Goal: Feedback & Contribution: Contribute content

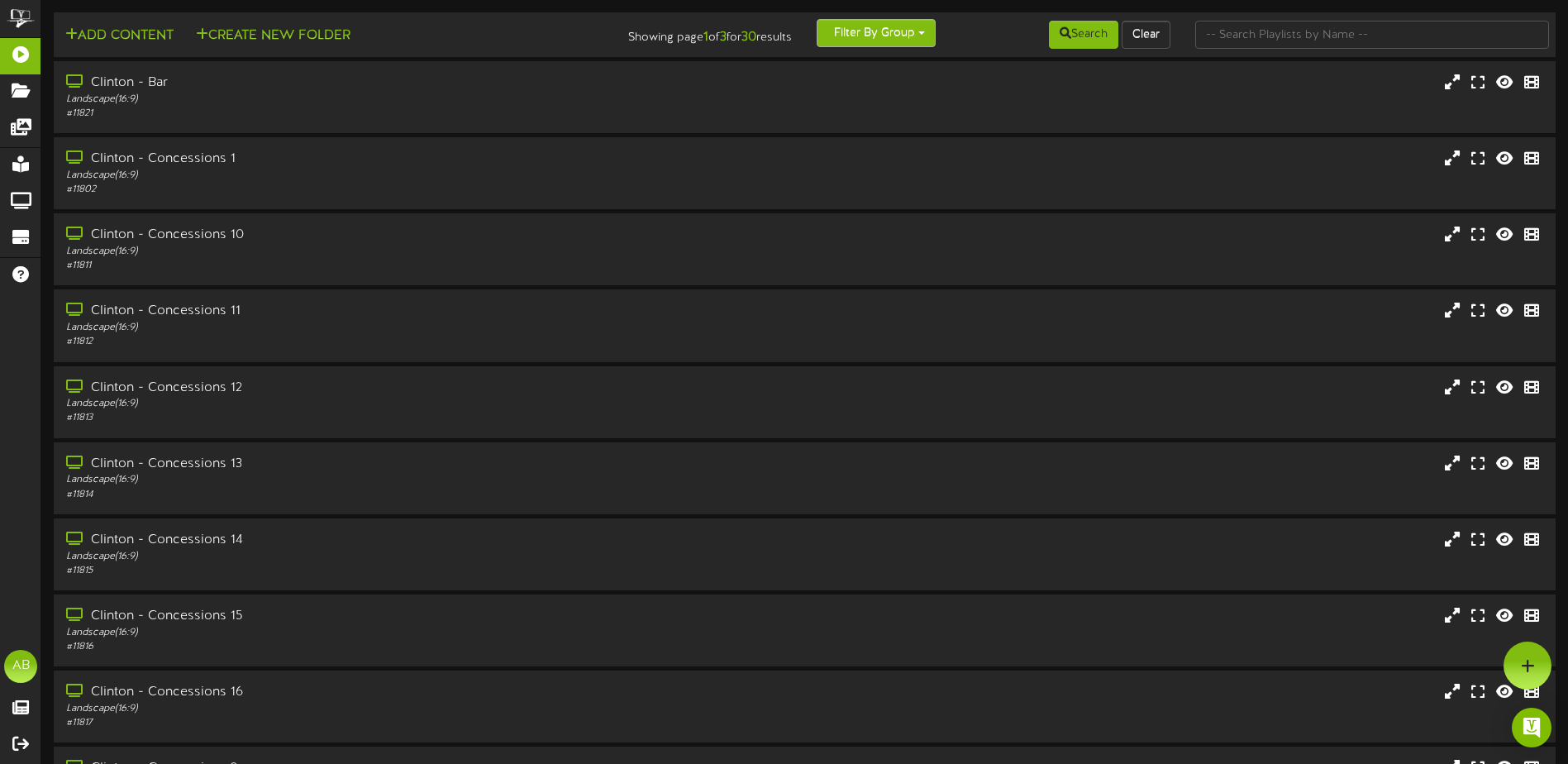
click at [909, 31] on button "Filter By Group" at bounding box center [876, 32] width 119 height 29
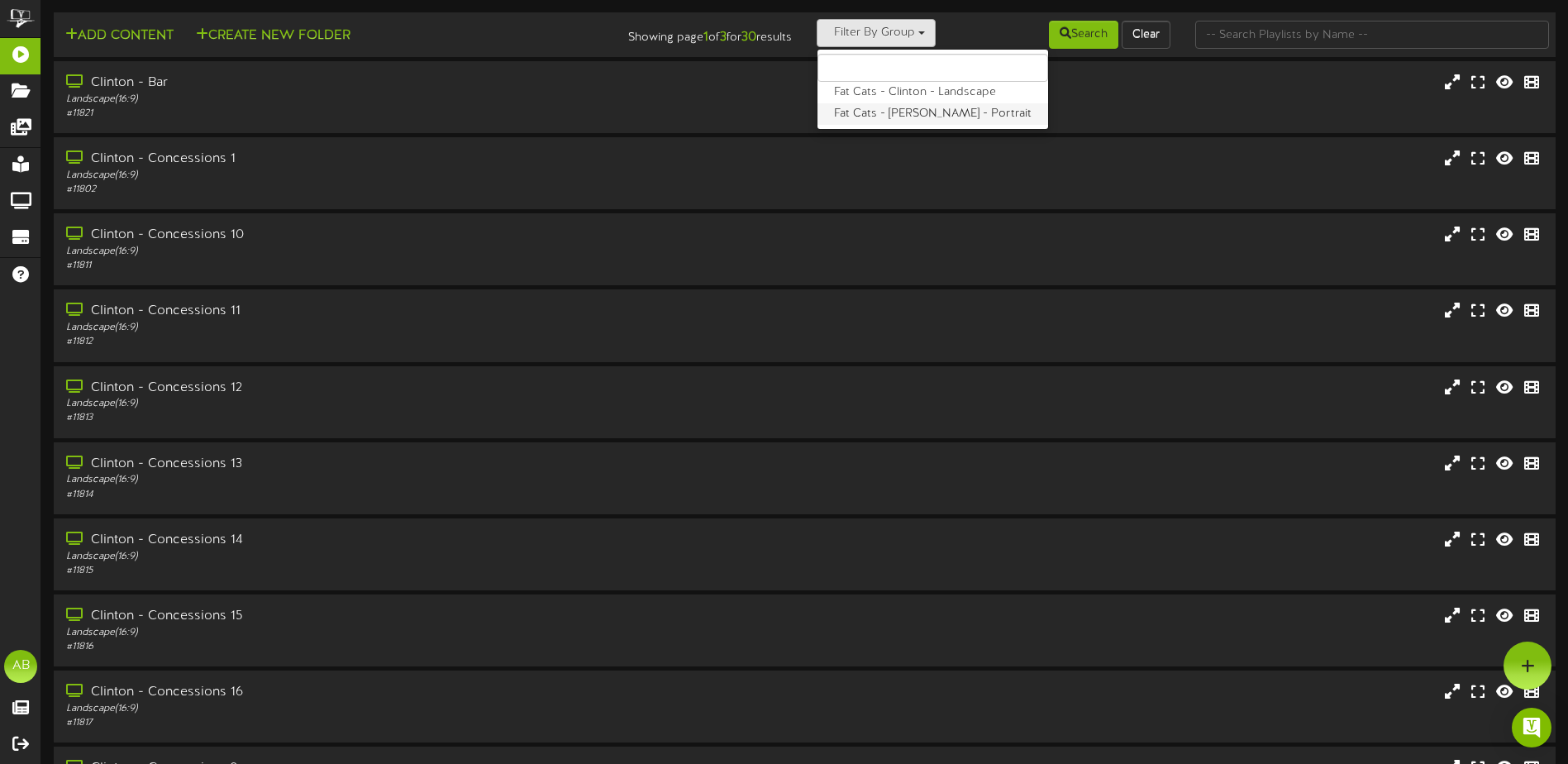
click at [884, 115] on label "Fat Cats - [PERSON_NAME] - Portrait" at bounding box center [933, 114] width 230 height 22
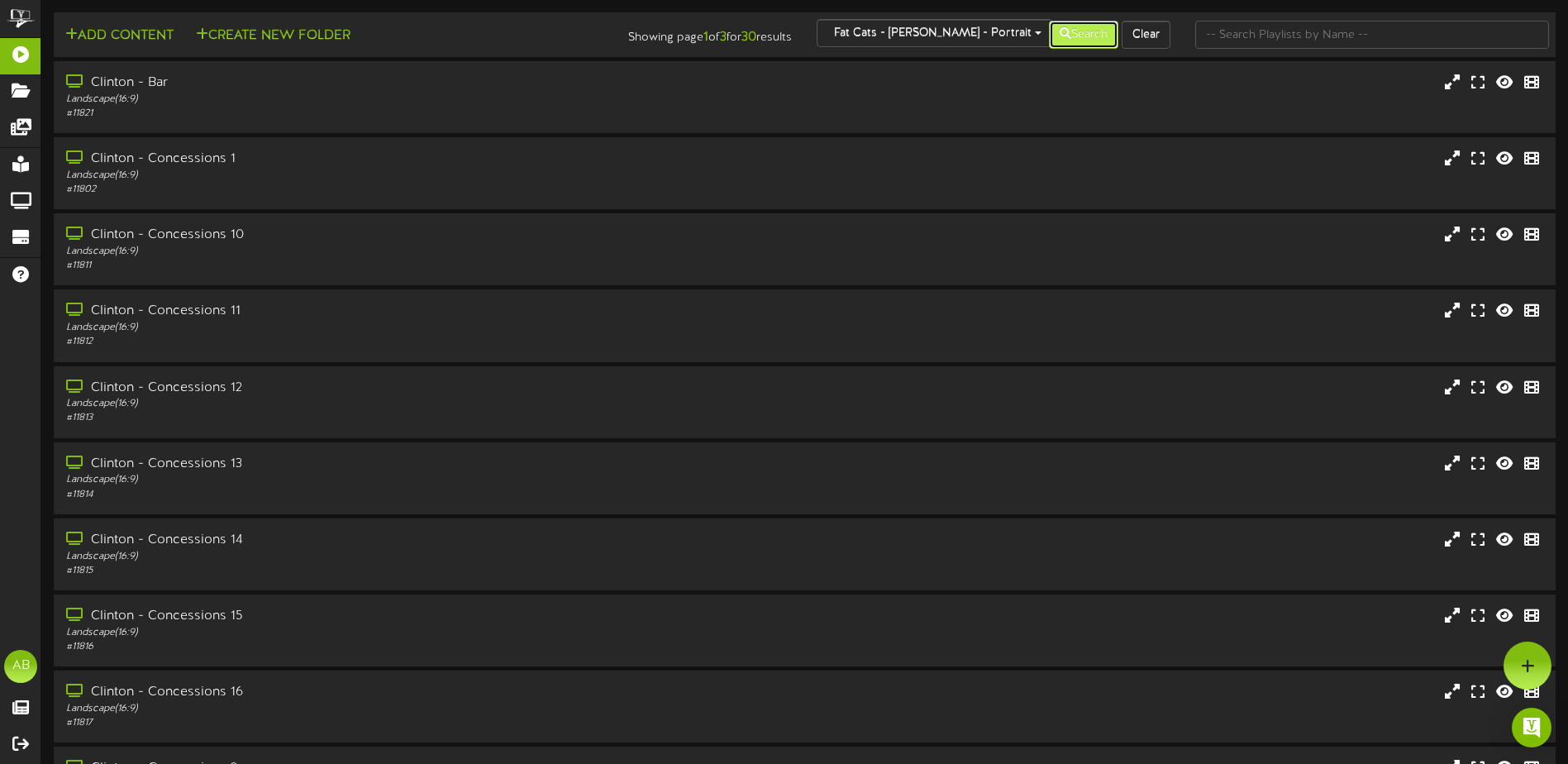
click at [1090, 36] on button "Search" at bounding box center [1084, 34] width 70 height 29
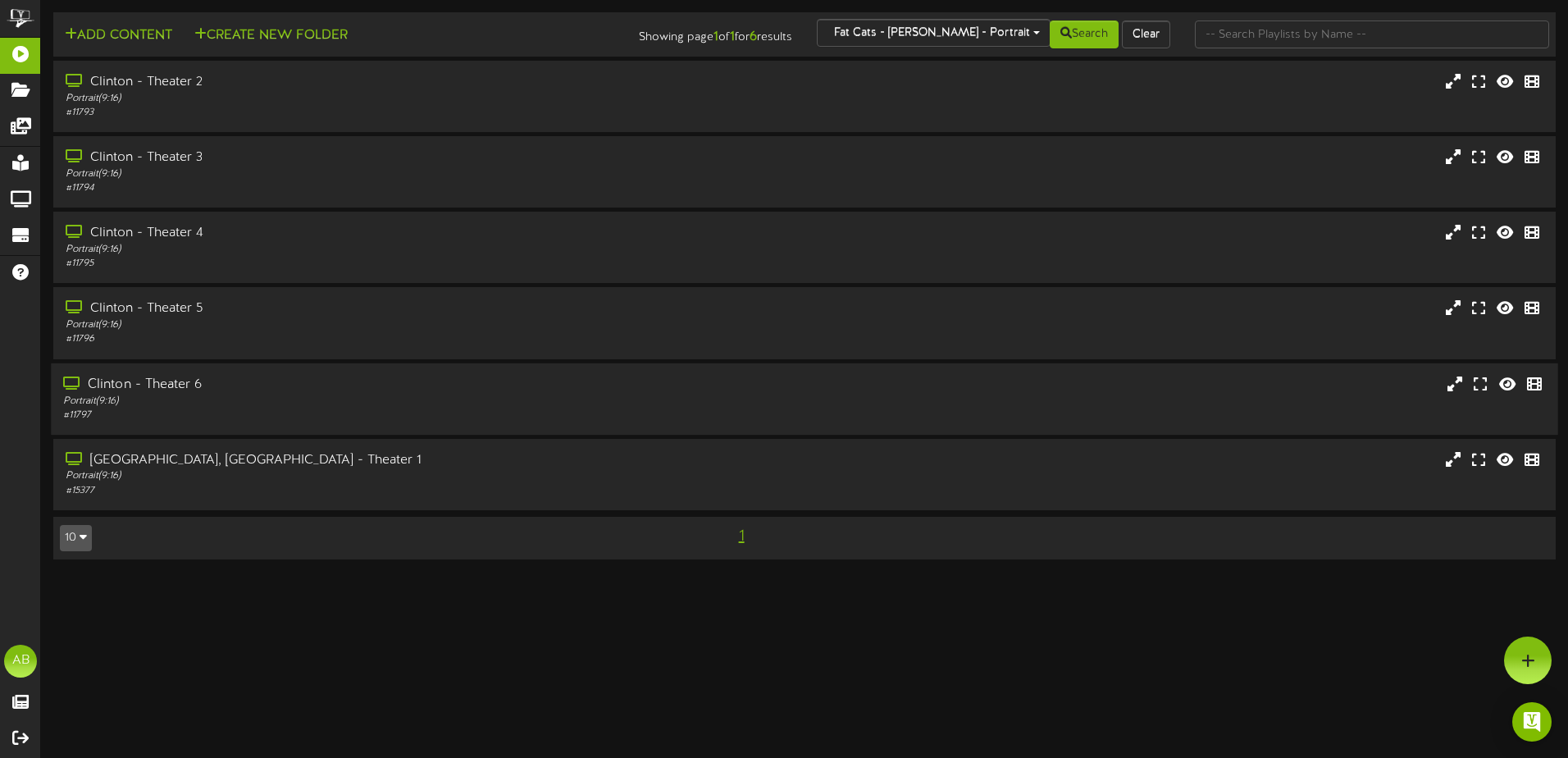
click at [192, 398] on div "Portrait ( 9:16 )" at bounding box center [365, 400] width 603 height 14
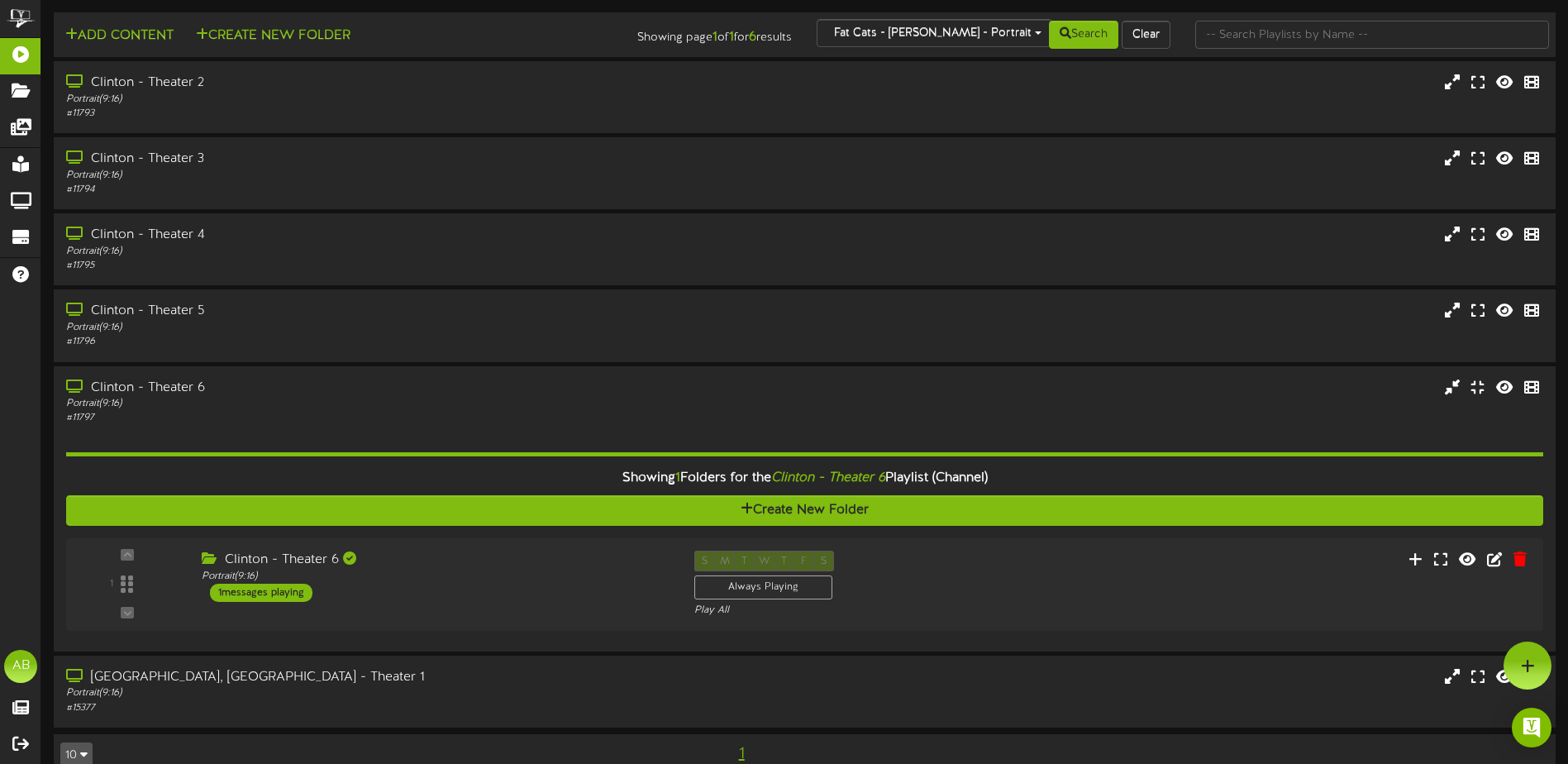
click at [996, 34] on div "Search Clear" at bounding box center [1057, 34] width 252 height 32
click at [988, 37] on div "Search Clear" at bounding box center [1057, 34] width 252 height 32
click at [891, 25] on button "Fat Cats - [PERSON_NAME] - Portrait" at bounding box center [934, 32] width 235 height 29
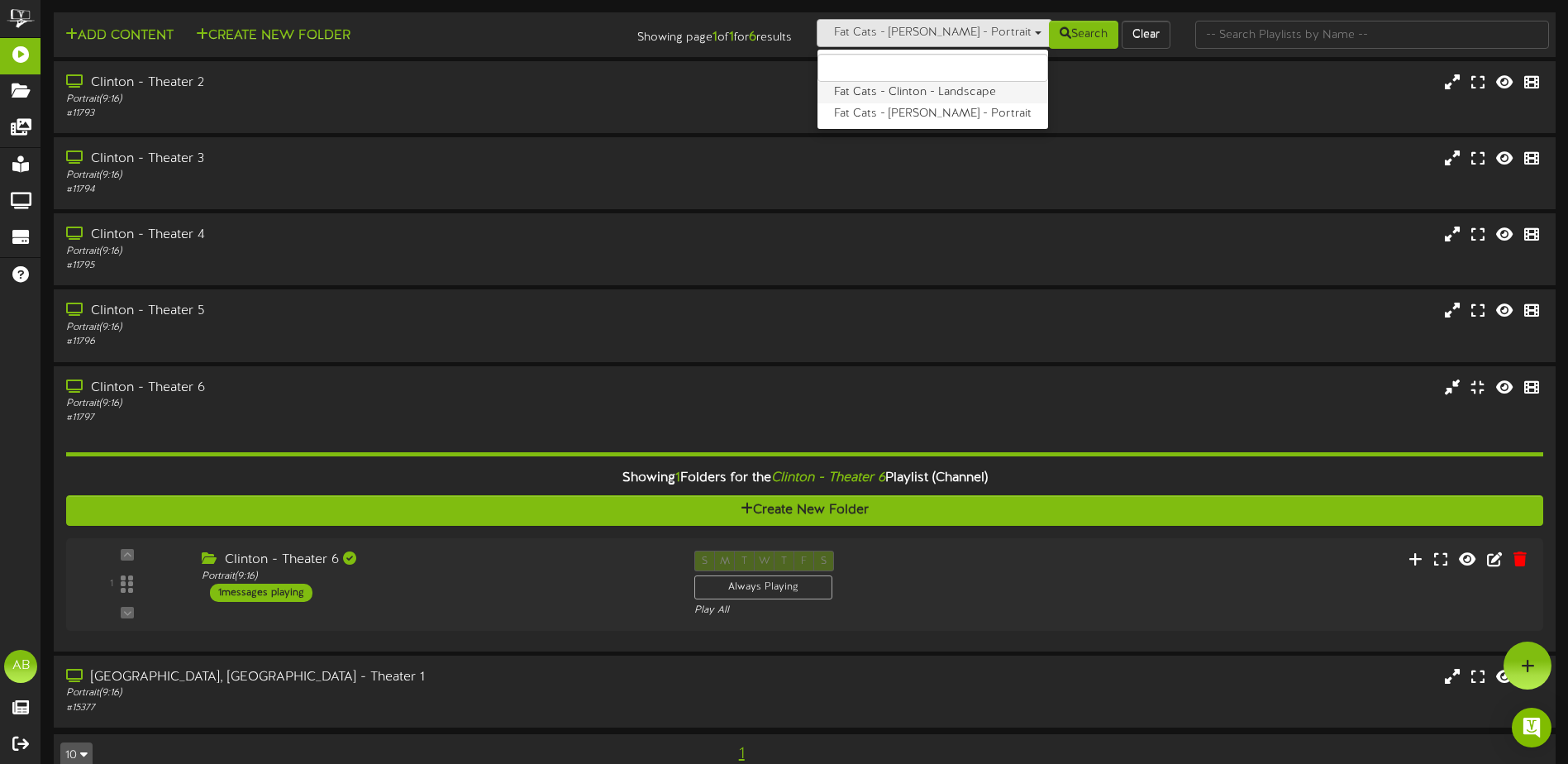
click at [897, 99] on label "Fat Cats - Clinton - Landscape" at bounding box center [933, 93] width 230 height 22
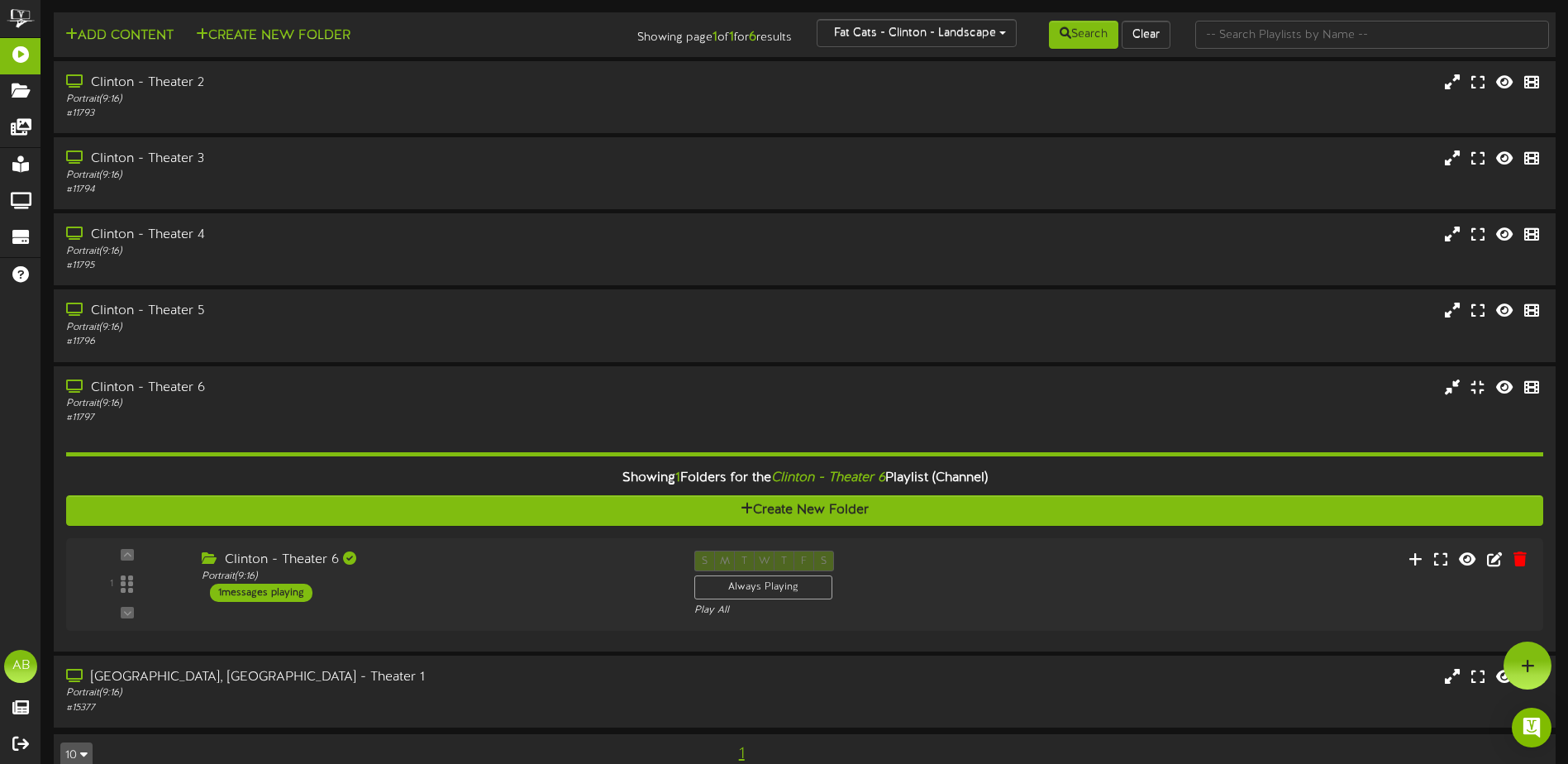
click at [1075, 20] on div "Search Clear" at bounding box center [1057, 34] width 252 height 32
click at [1070, 24] on button "Search" at bounding box center [1084, 34] width 70 height 29
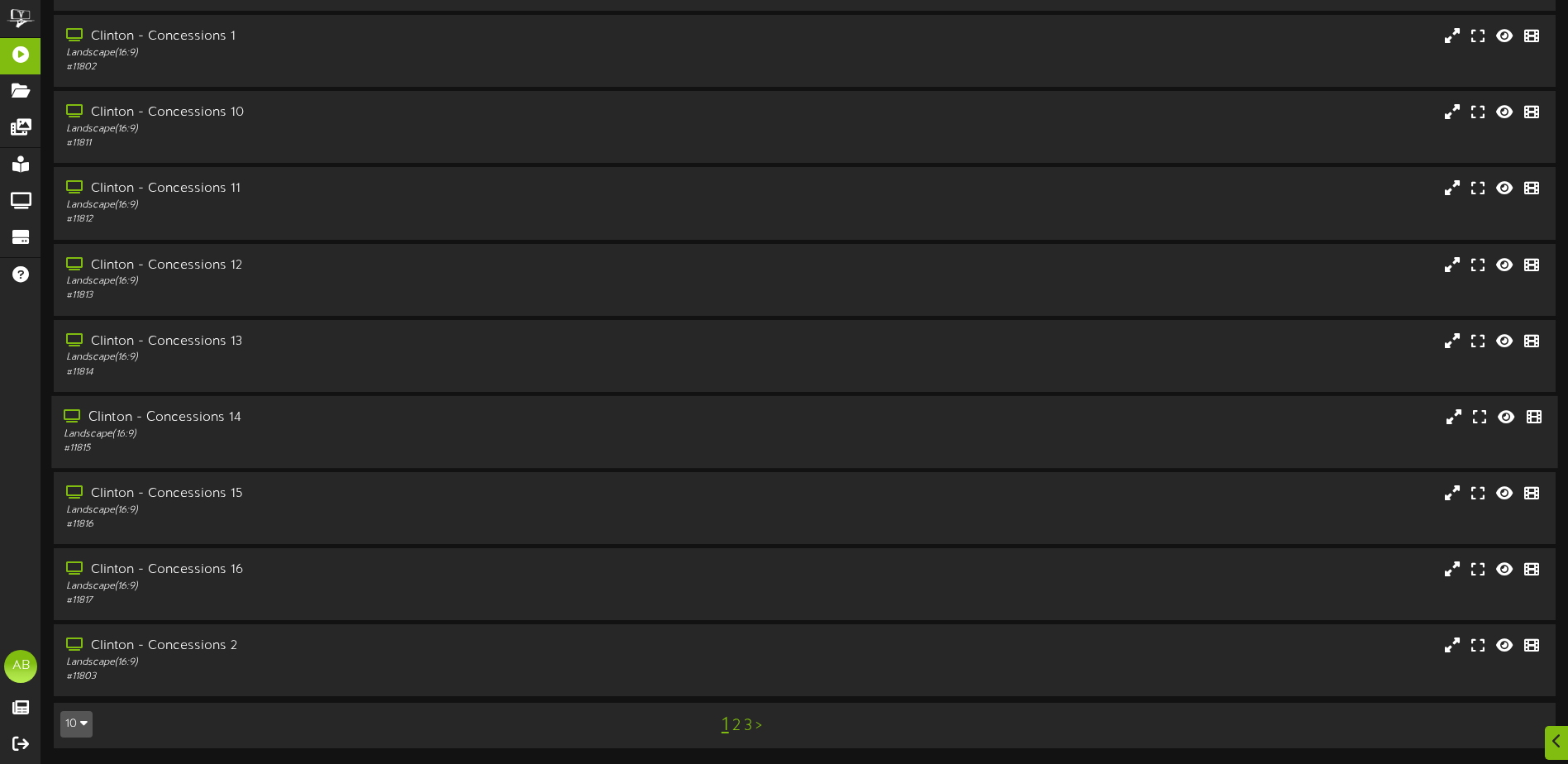
scroll to position [123, 0]
click at [737, 731] on link "2" at bounding box center [736, 725] width 8 height 18
click at [757, 724] on link "3" at bounding box center [753, 725] width 8 height 18
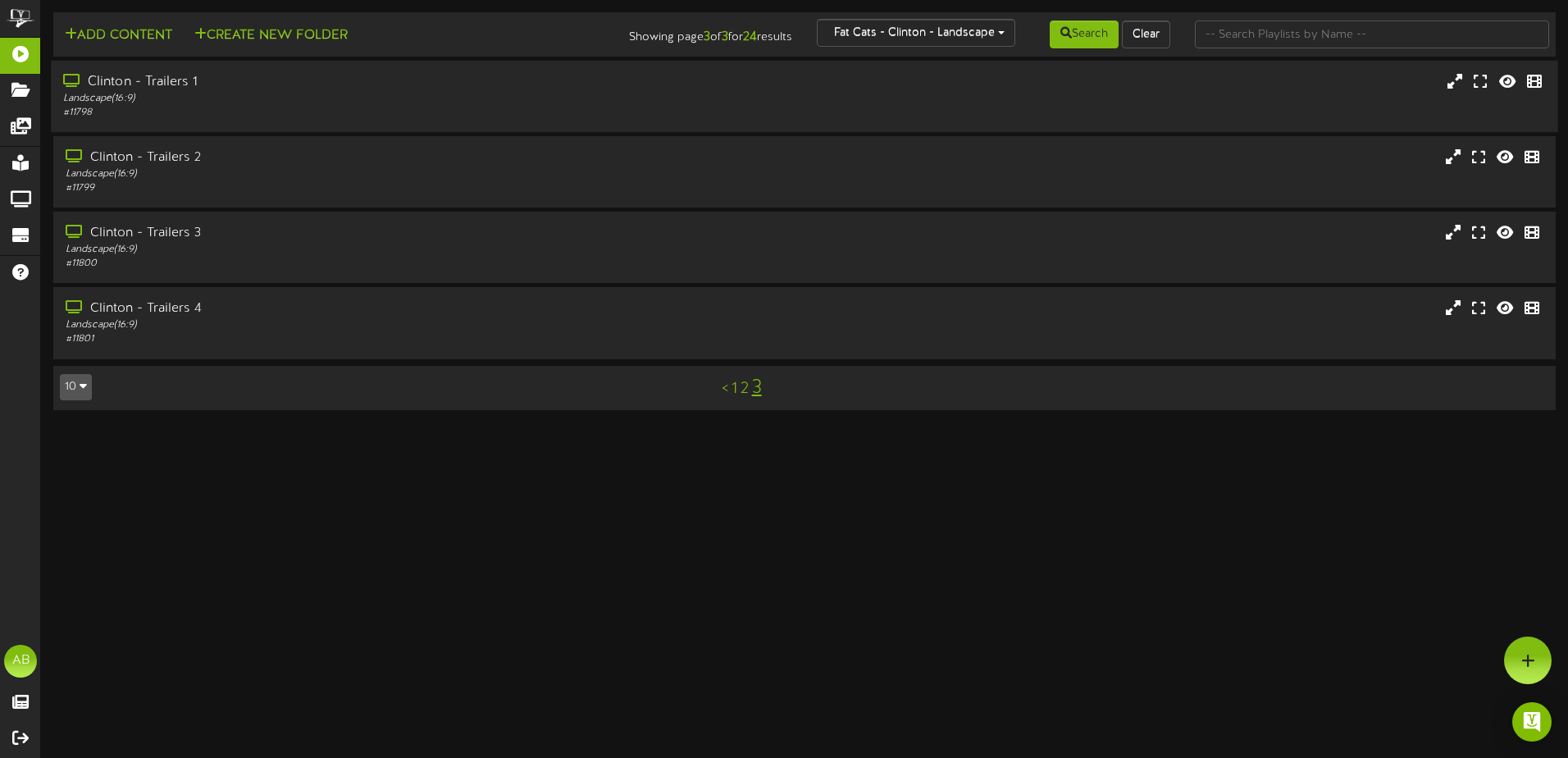
click at [198, 74] on div "Clinton - Trailers 1" at bounding box center [365, 82] width 603 height 19
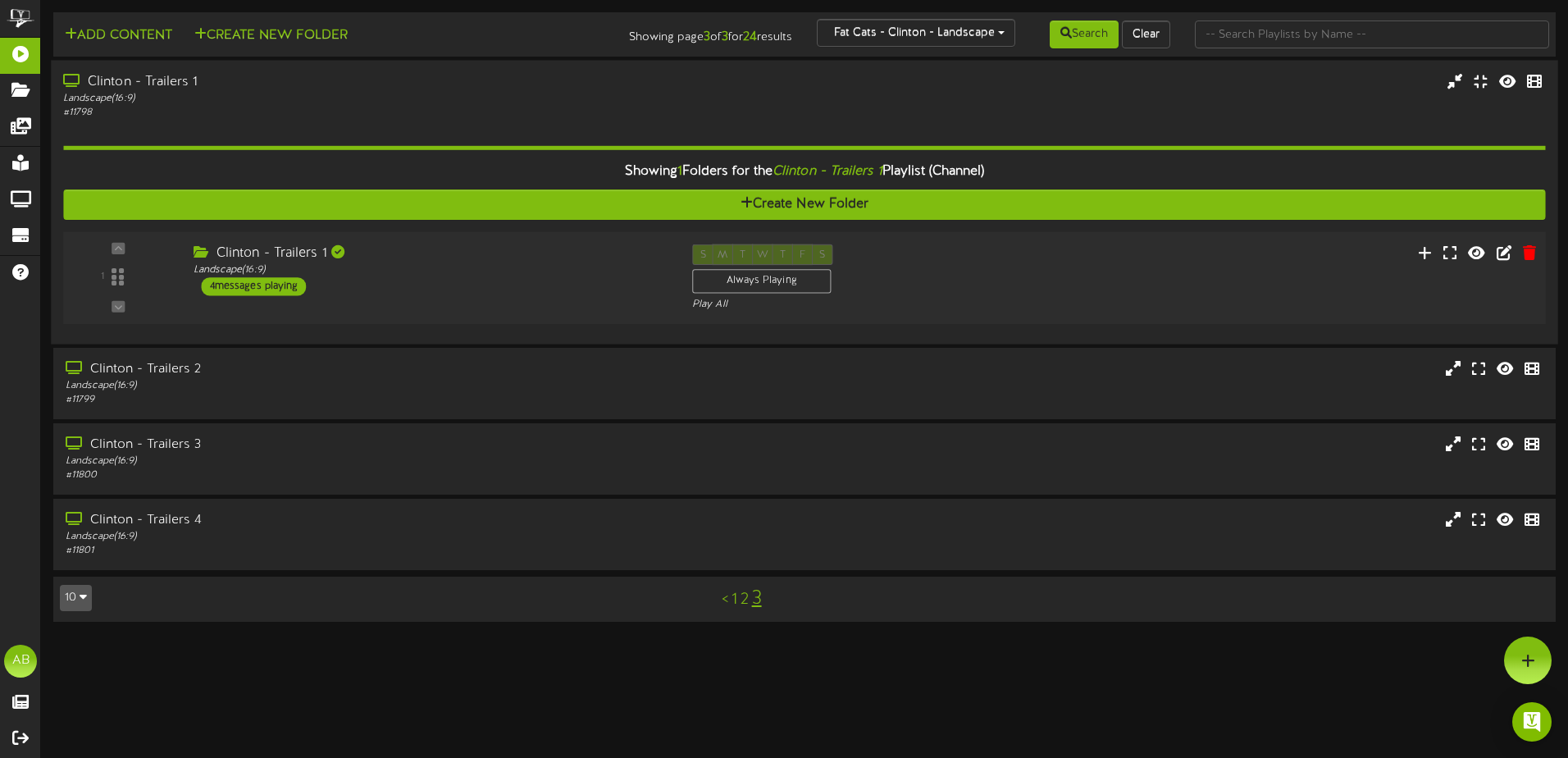
click at [475, 299] on div "1 ( 16:9" at bounding box center [804, 277] width 1497 height 67
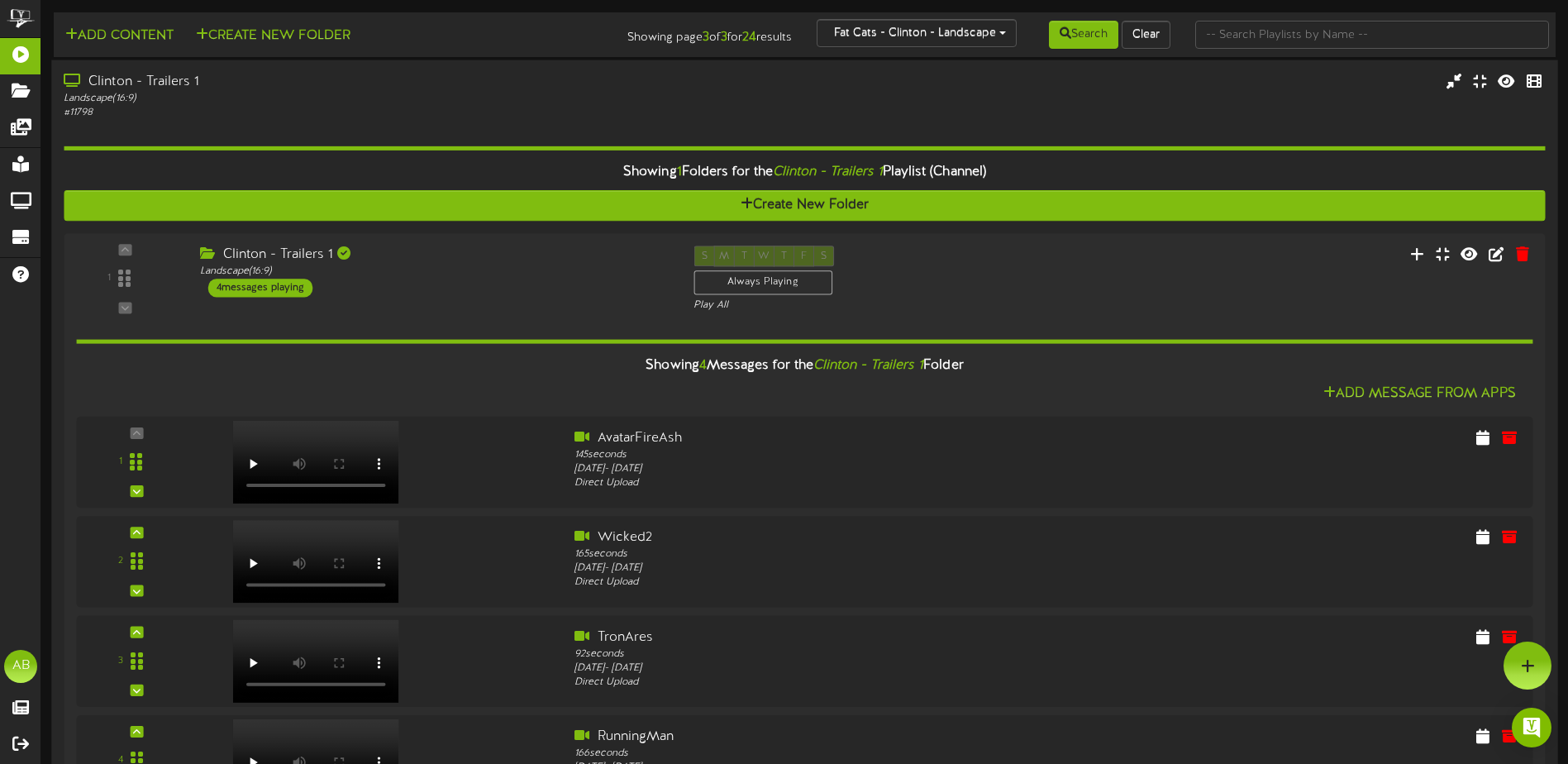
click at [378, 83] on div "Clinton - Trailers 1" at bounding box center [365, 82] width 602 height 19
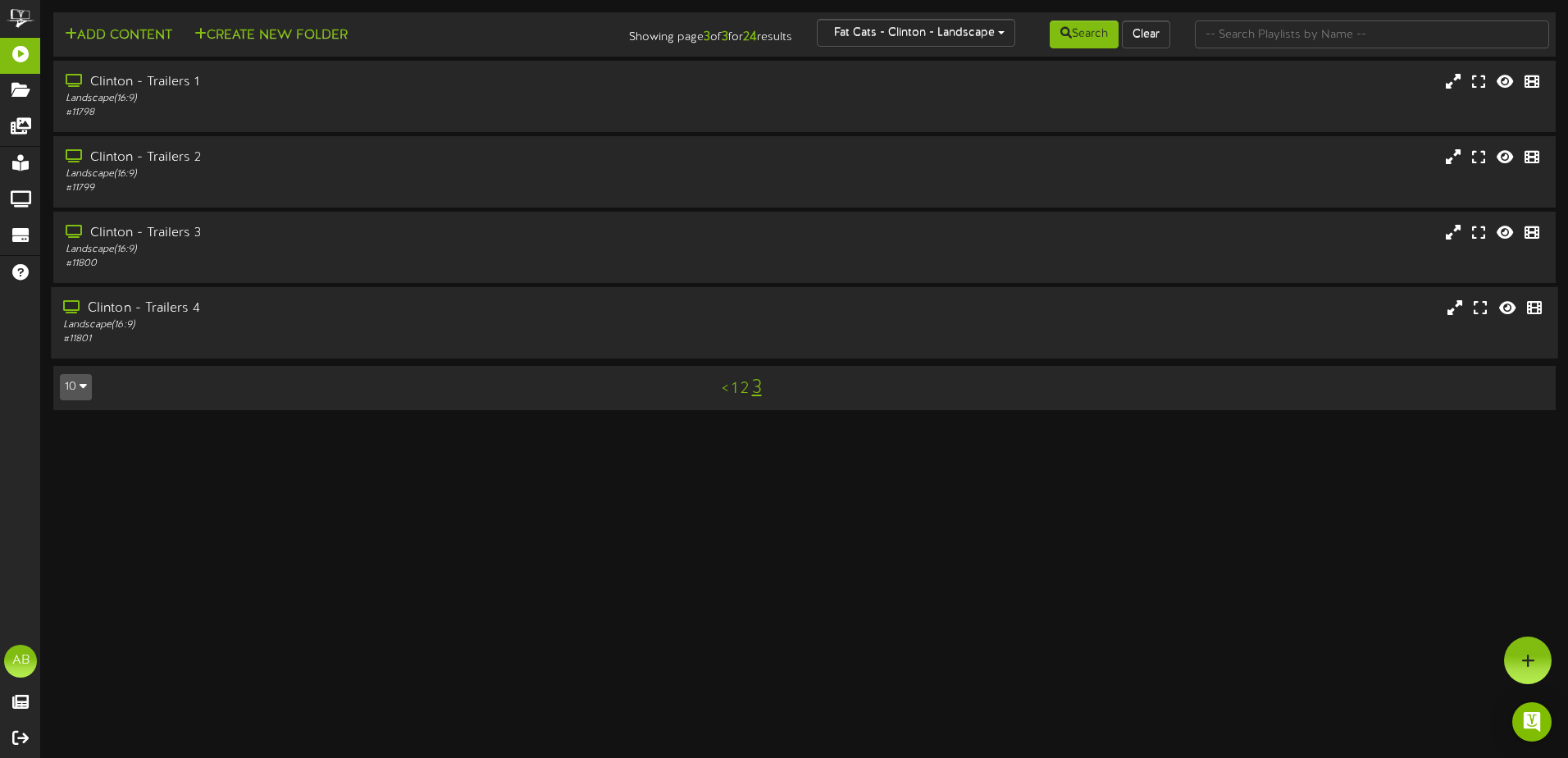
click at [252, 324] on div "Landscape ( 16:9 )" at bounding box center [365, 325] width 603 height 14
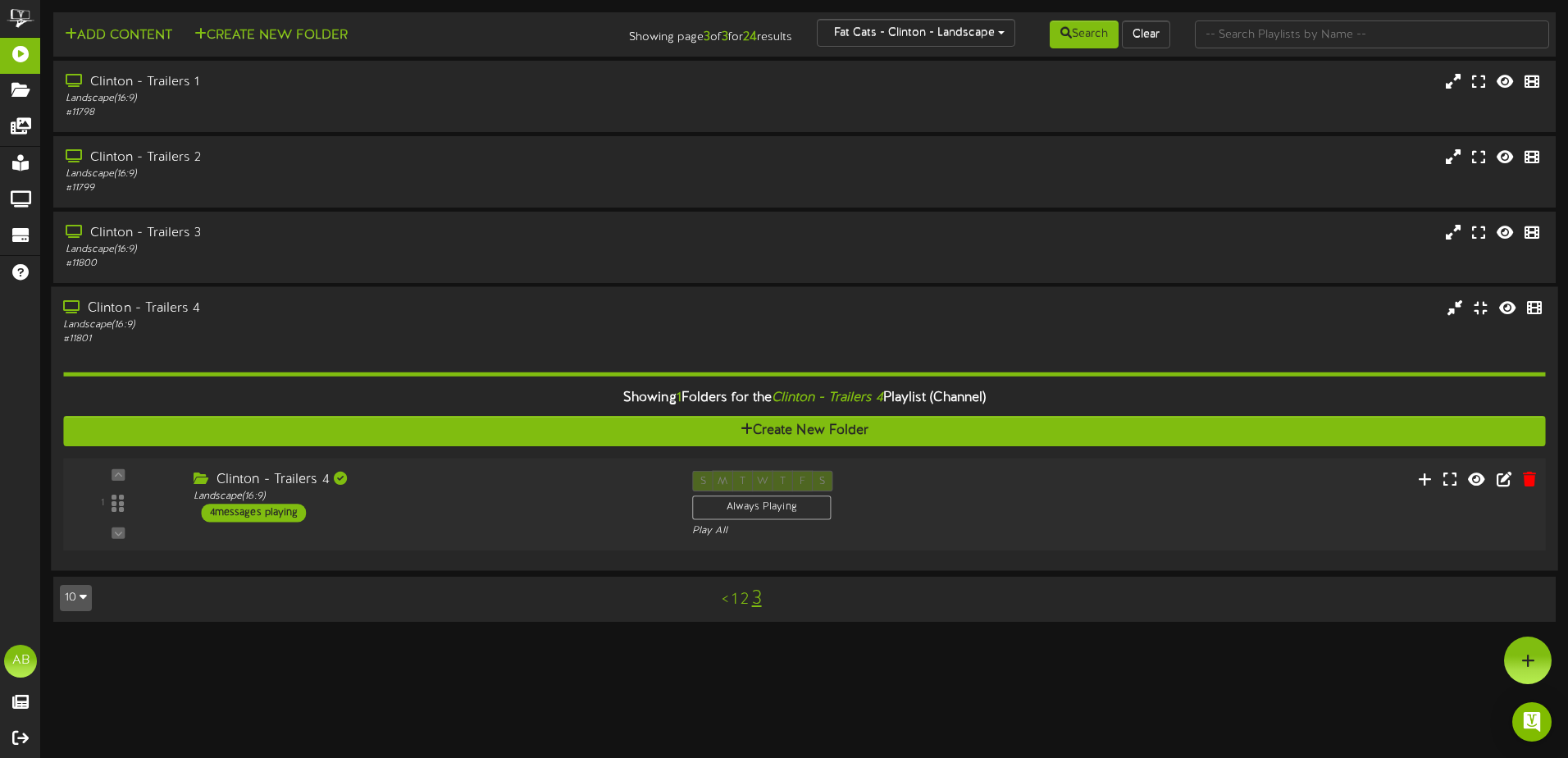
click at [525, 511] on div "Clinton - Trailers 4 Landscape ( 16:9 ) 4 messages playing" at bounding box center [430, 496] width 499 height 52
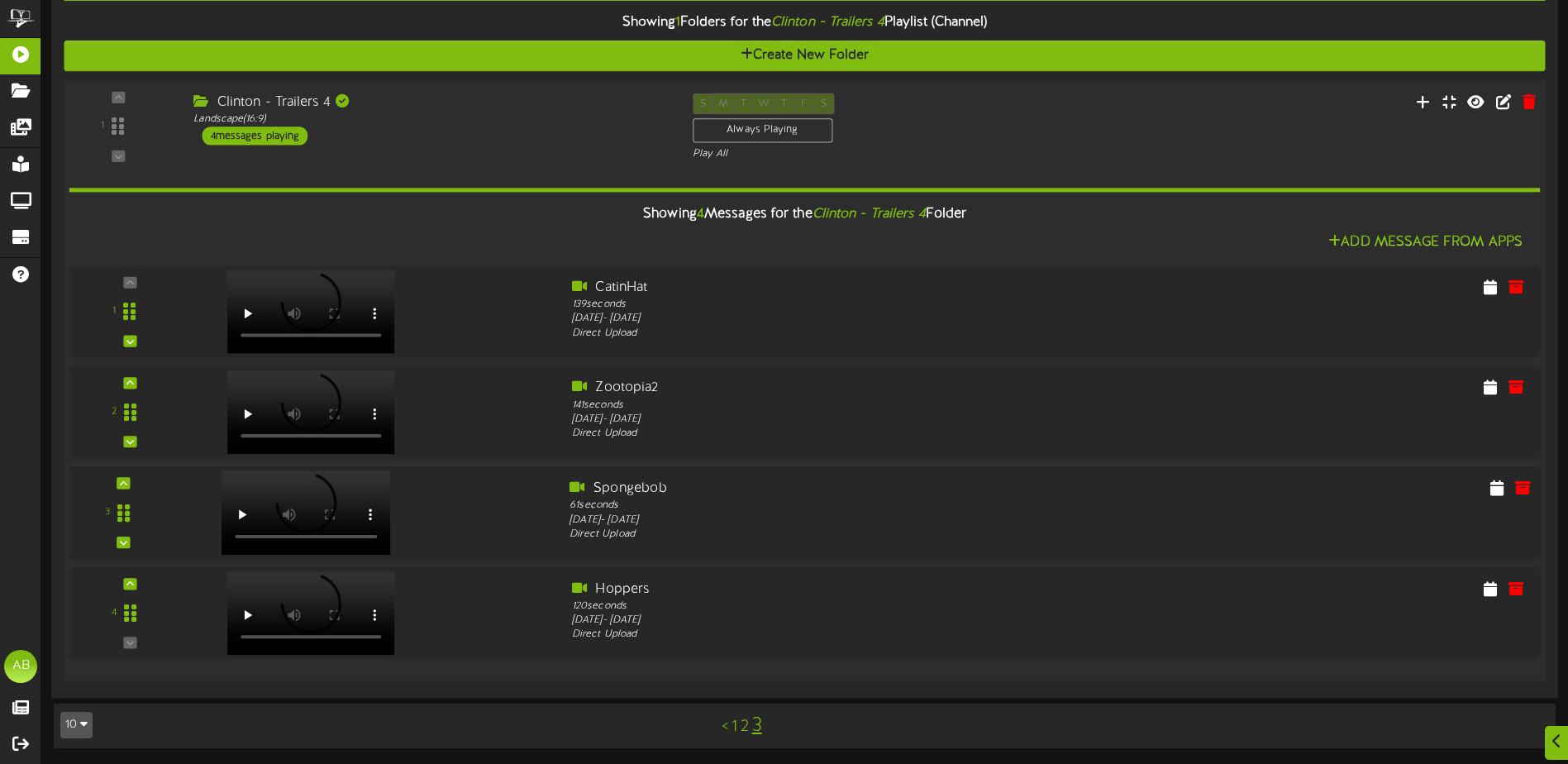
scroll to position [379, 0]
click at [1522, 279] on icon at bounding box center [1524, 286] width 18 height 18
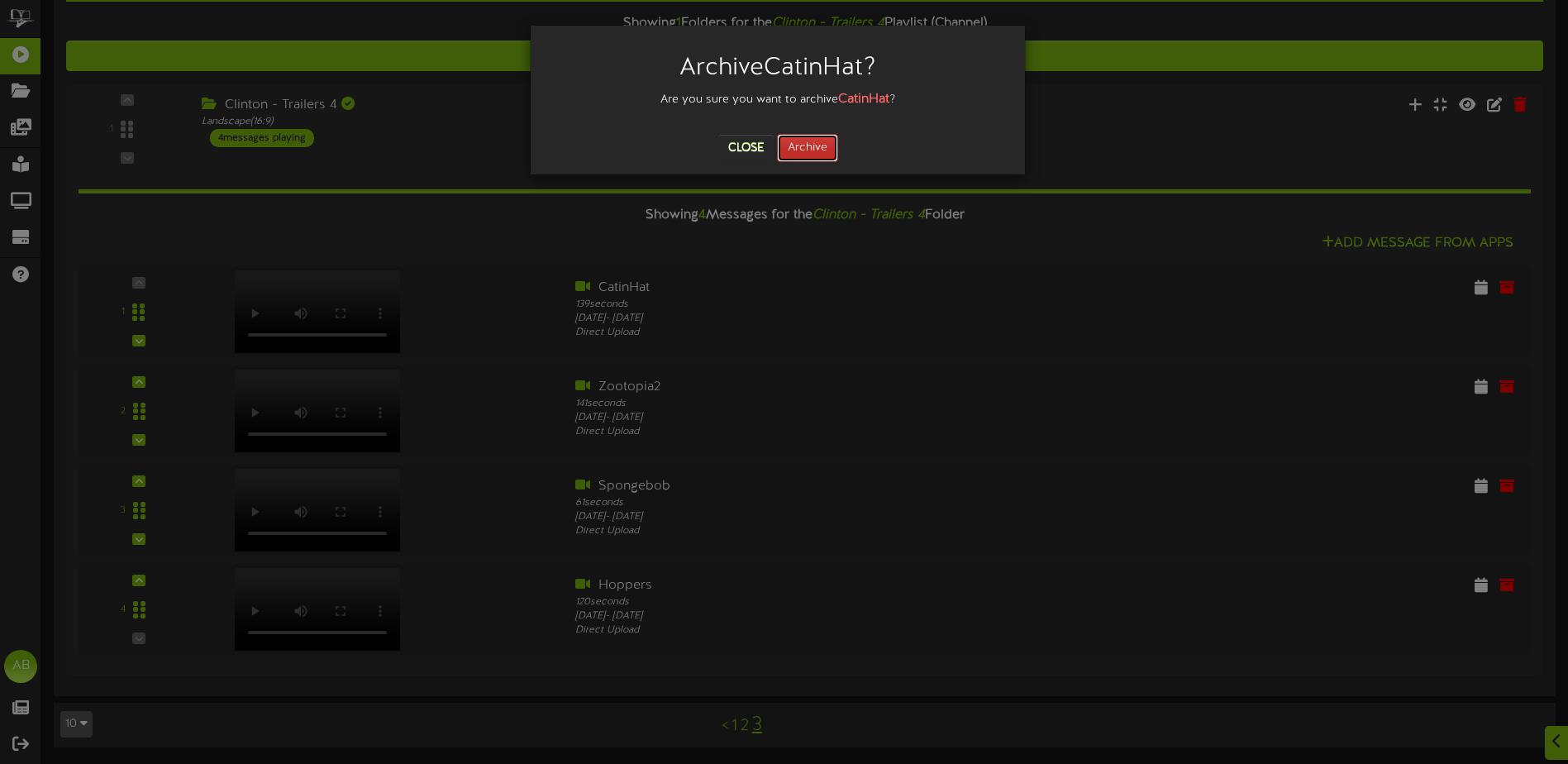
click at [800, 154] on button "Archive" at bounding box center [808, 148] width 61 height 29
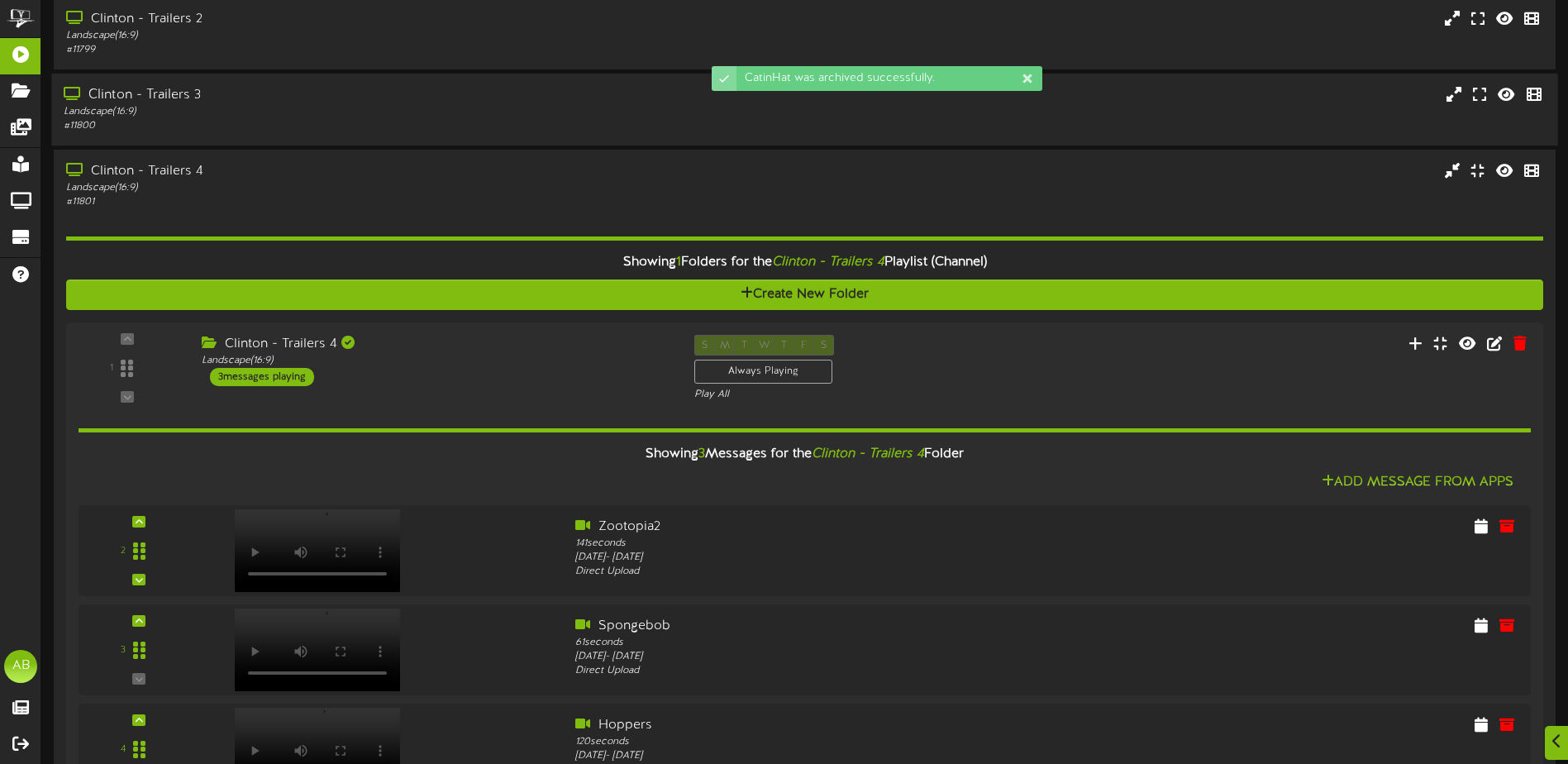
scroll to position [280, 0]
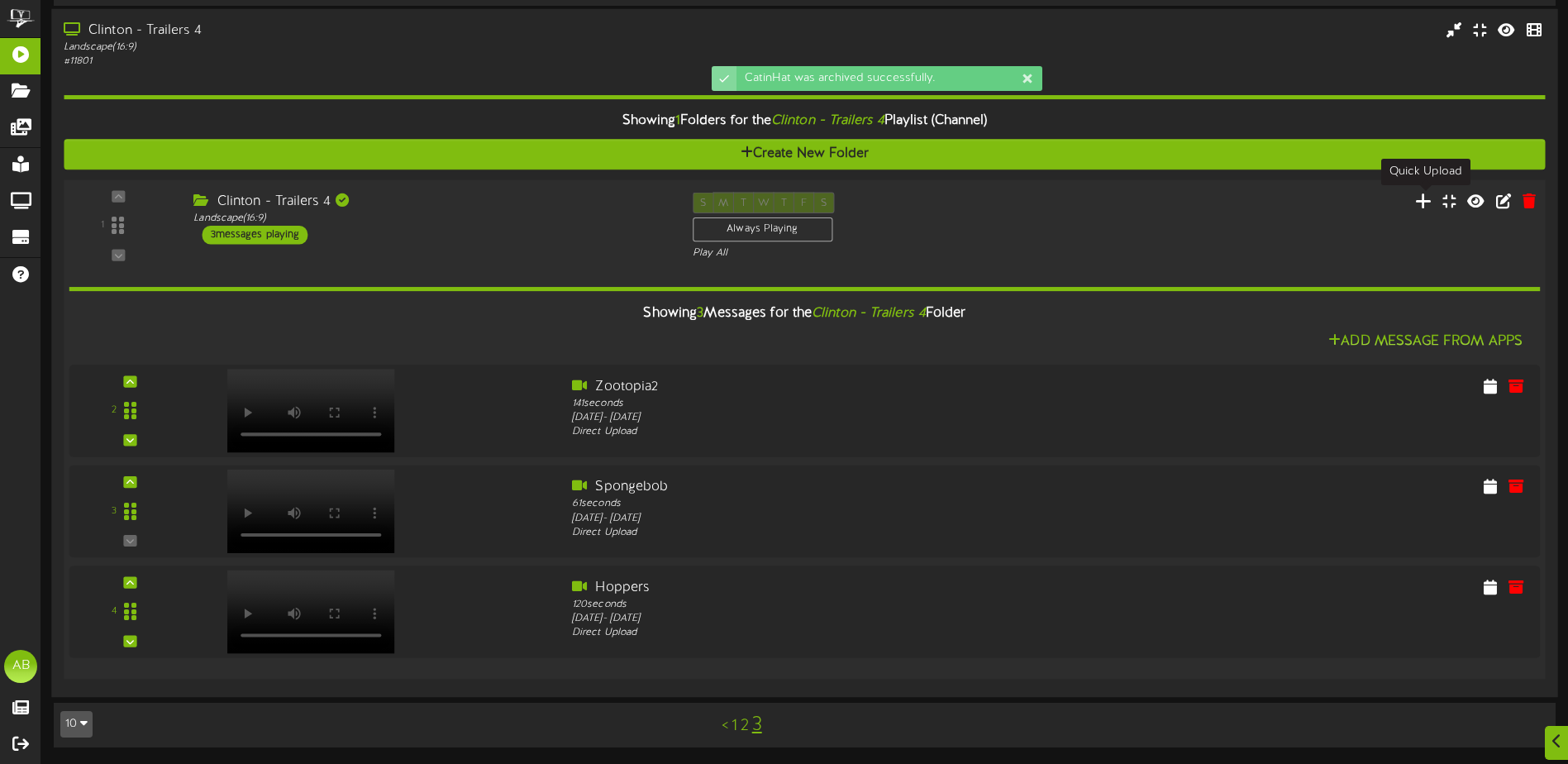
click at [1425, 198] on icon at bounding box center [1424, 200] width 18 height 18
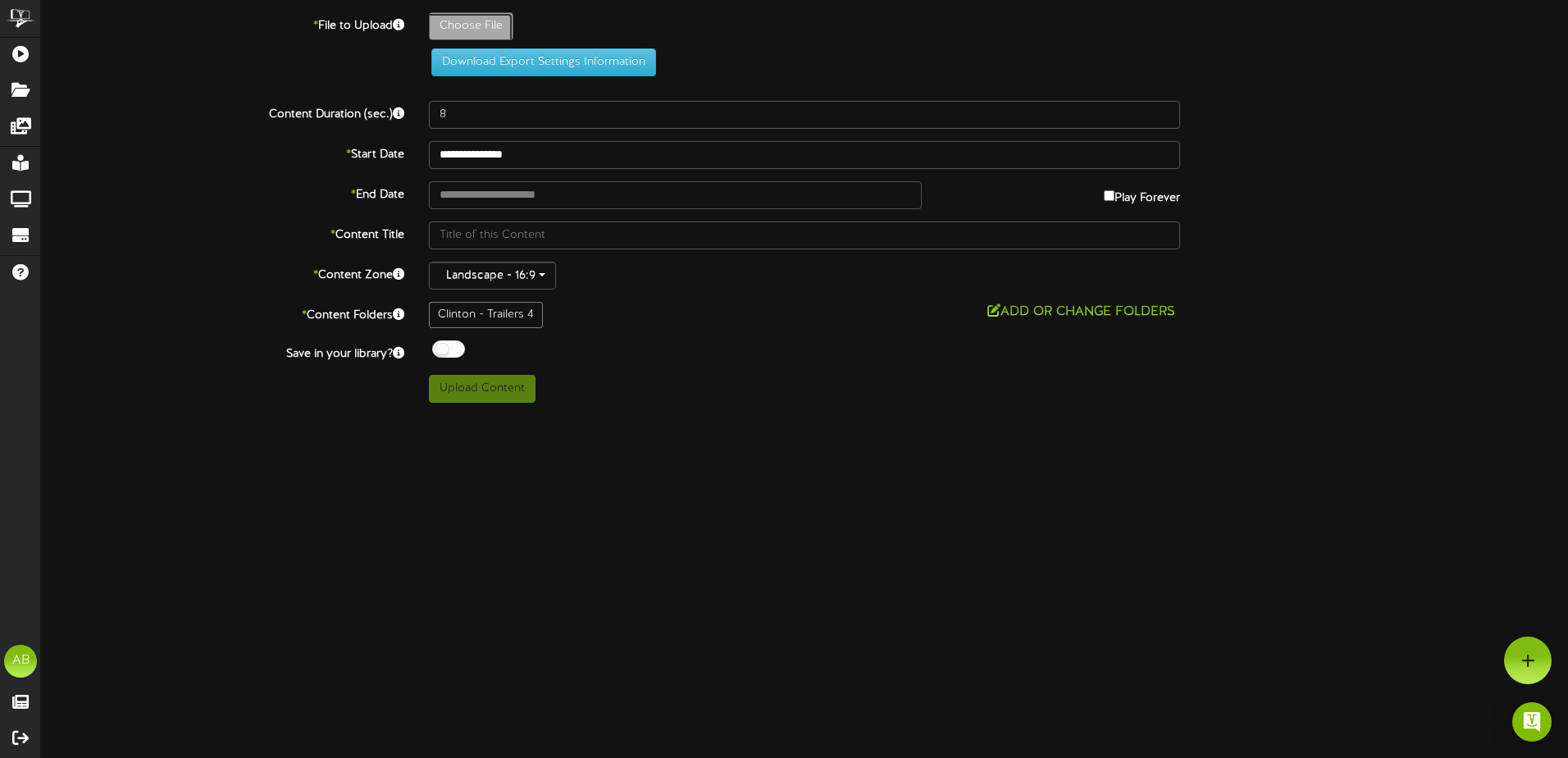
type input "**********"
type input "GabbyDollhouse"
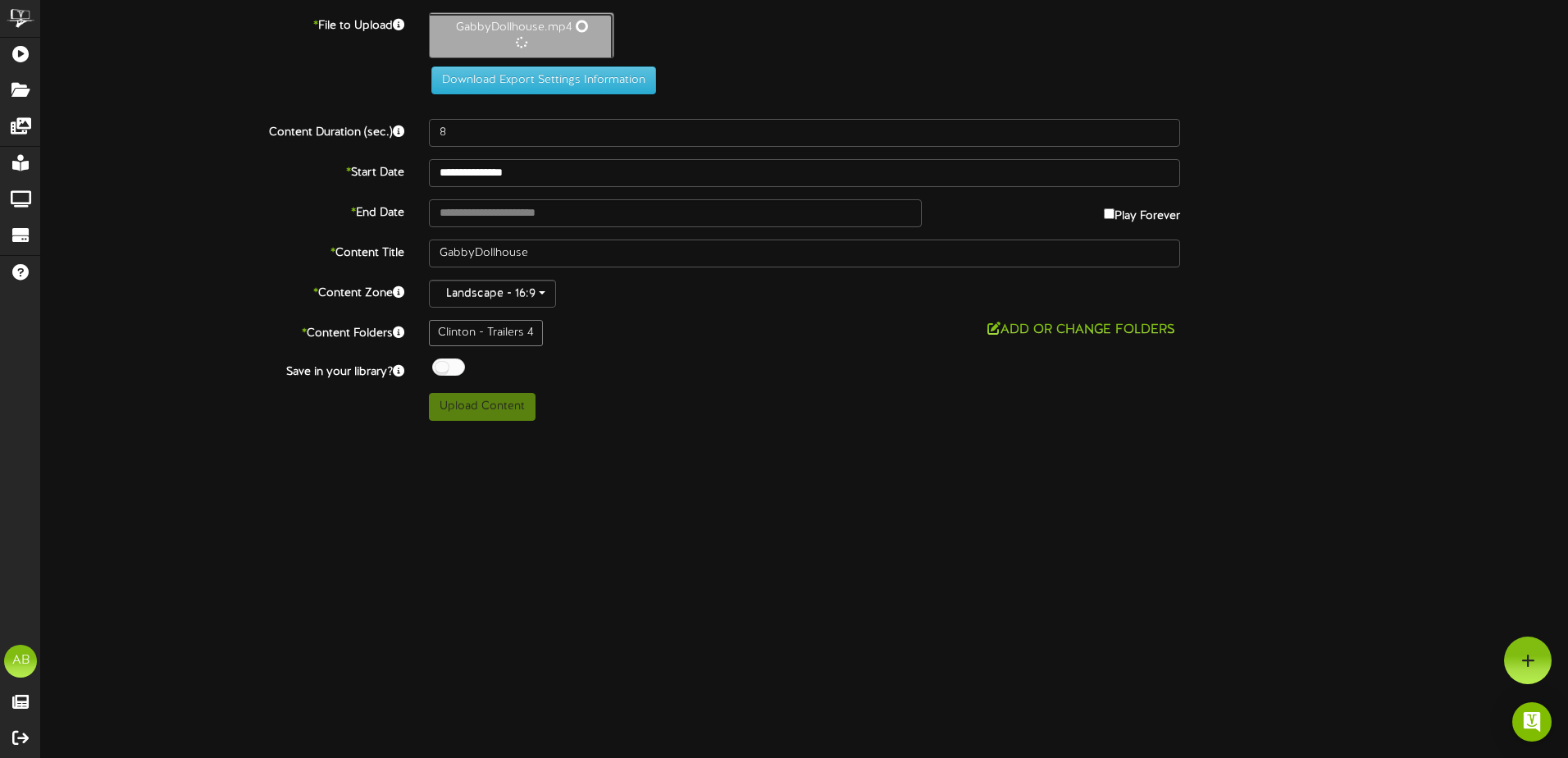
type input "138"
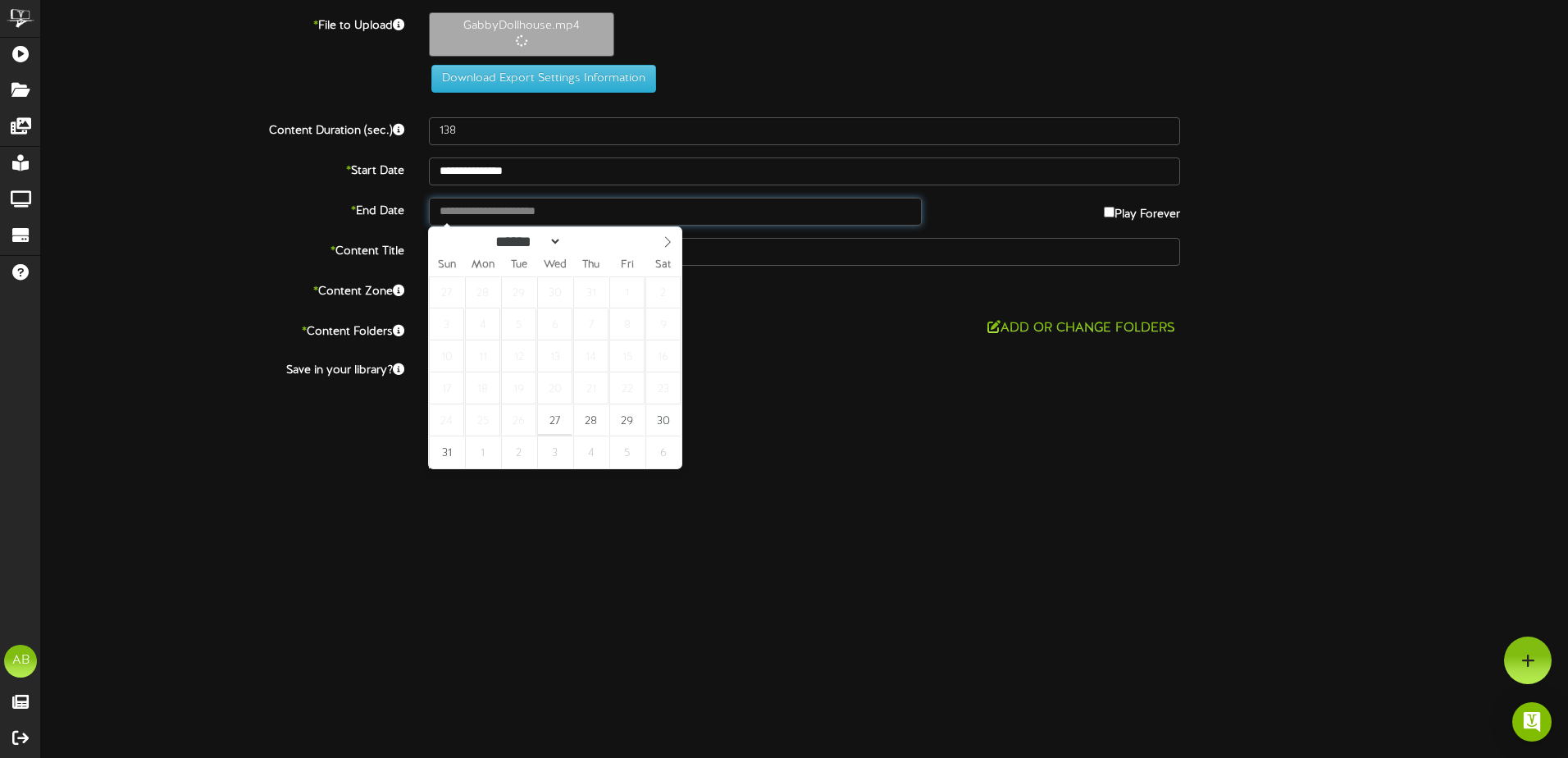
click at [577, 212] on input "text" at bounding box center [675, 211] width 493 height 28
type input "**********"
select select "*"
drag, startPoint x: 661, startPoint y: 245, endPoint x: 653, endPoint y: 244, distance: 8.1
click at [662, 245] on icon at bounding box center [668, 242] width 12 height 12
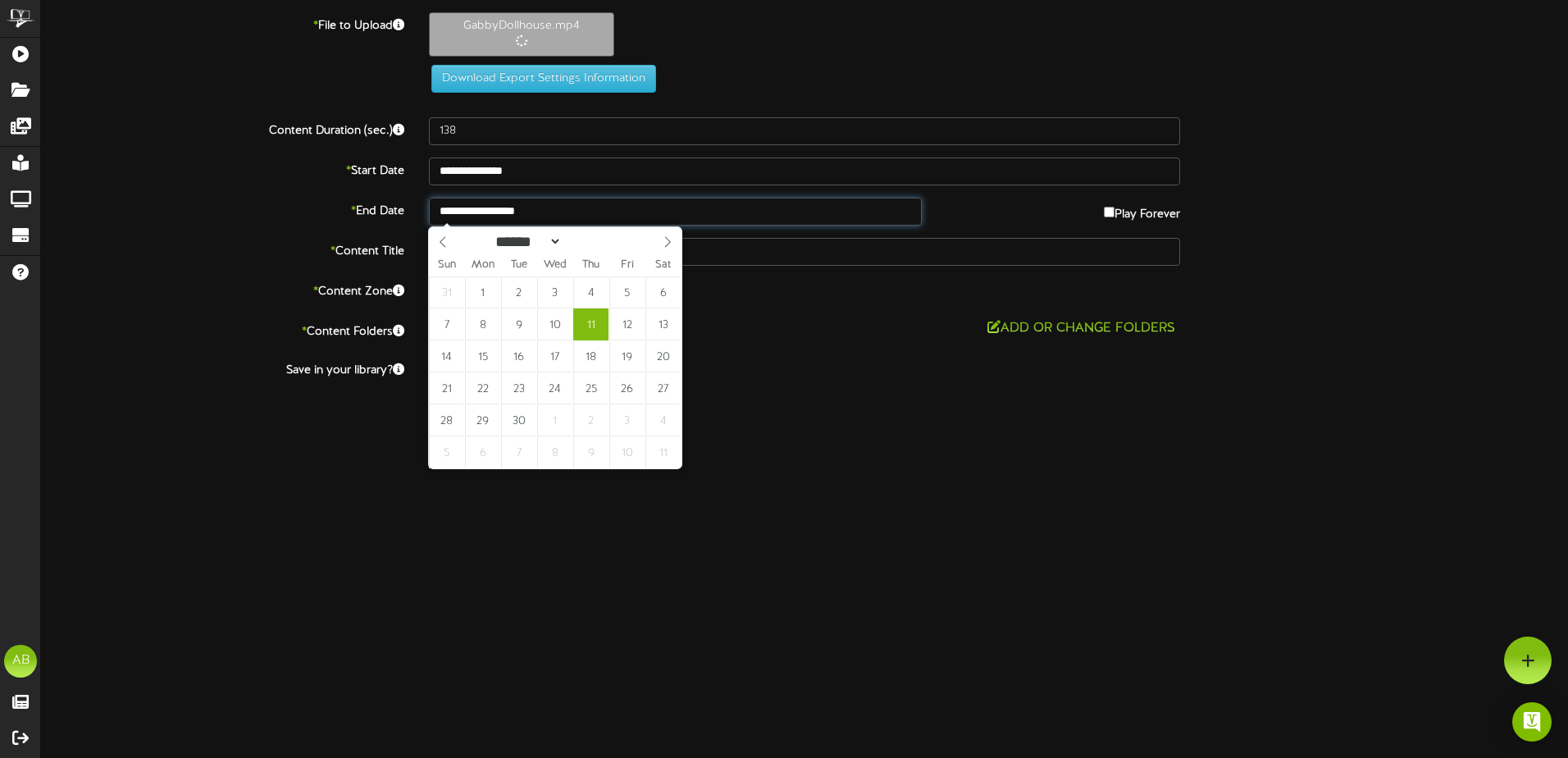
click at [545, 214] on input "**********" at bounding box center [675, 211] width 493 height 28
type input "**********"
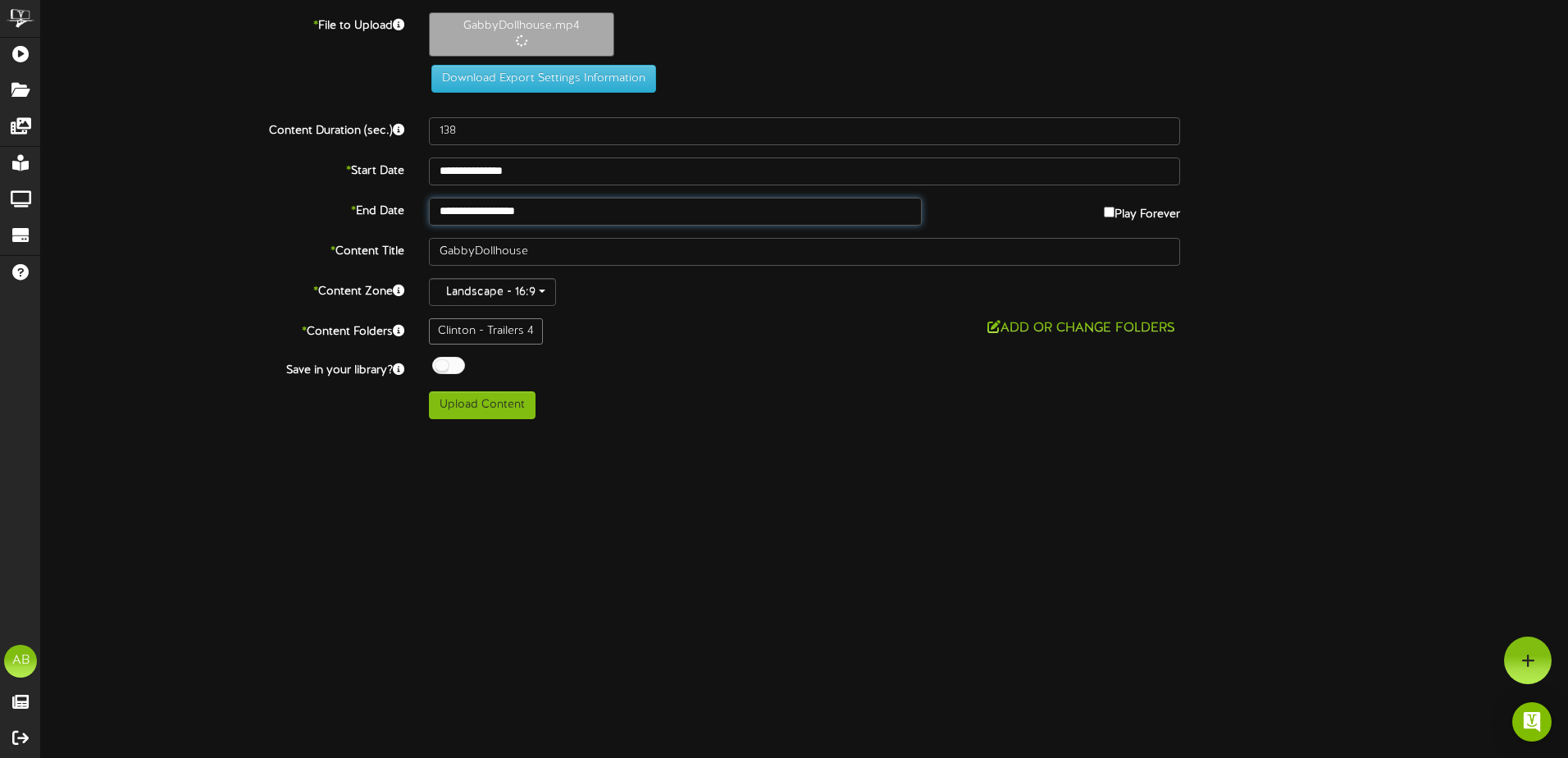
drag, startPoint x: 602, startPoint y: 398, endPoint x: 651, endPoint y: 402, distance: 49.2
click at [818, 423] on div "ChannelValet Playlists Folders Messages My Library Groups Devices Help AB [PERS…" at bounding box center [784, 216] width 1568 height 432
click at [501, 404] on button "Upload Content" at bounding box center [481, 405] width 106 height 28
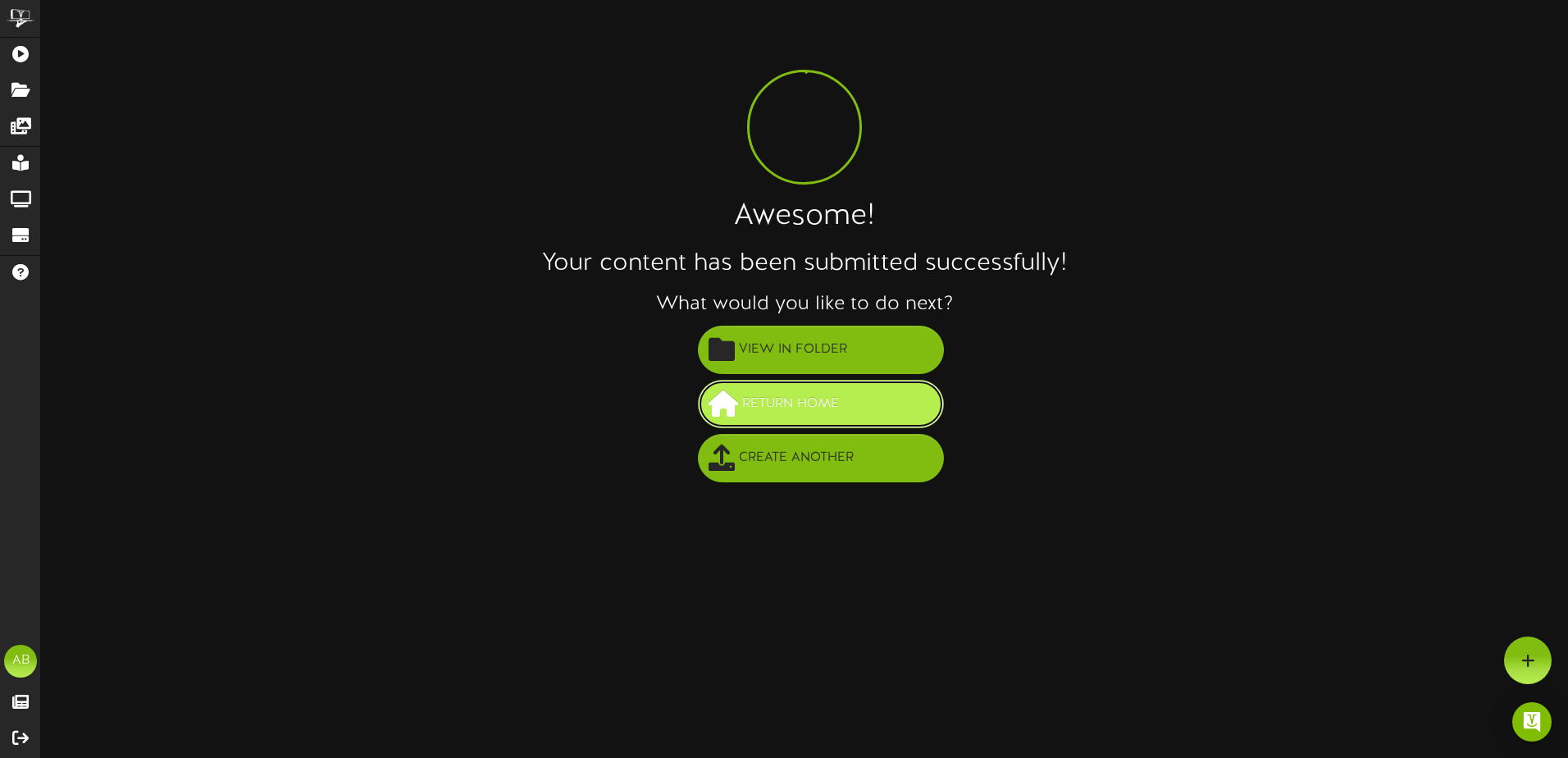
click at [797, 403] on span "Return Home" at bounding box center [791, 404] width 105 height 27
